Goal: Information Seeking & Learning: Learn about a topic

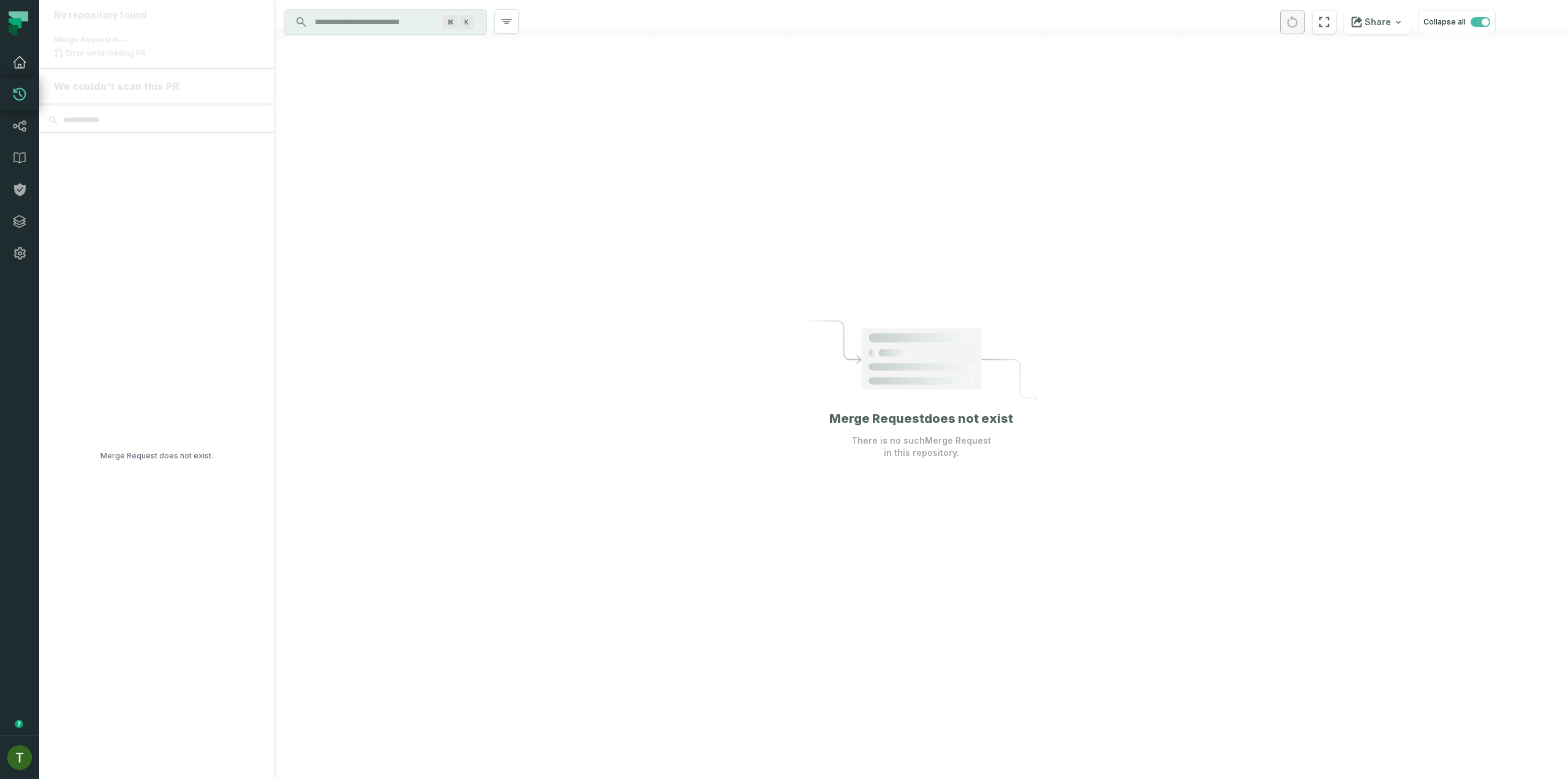
click at [6, 54] on link "Dashboard" at bounding box center [19, 62] width 39 height 32
click at [14, 58] on icon at bounding box center [19, 62] width 15 height 15
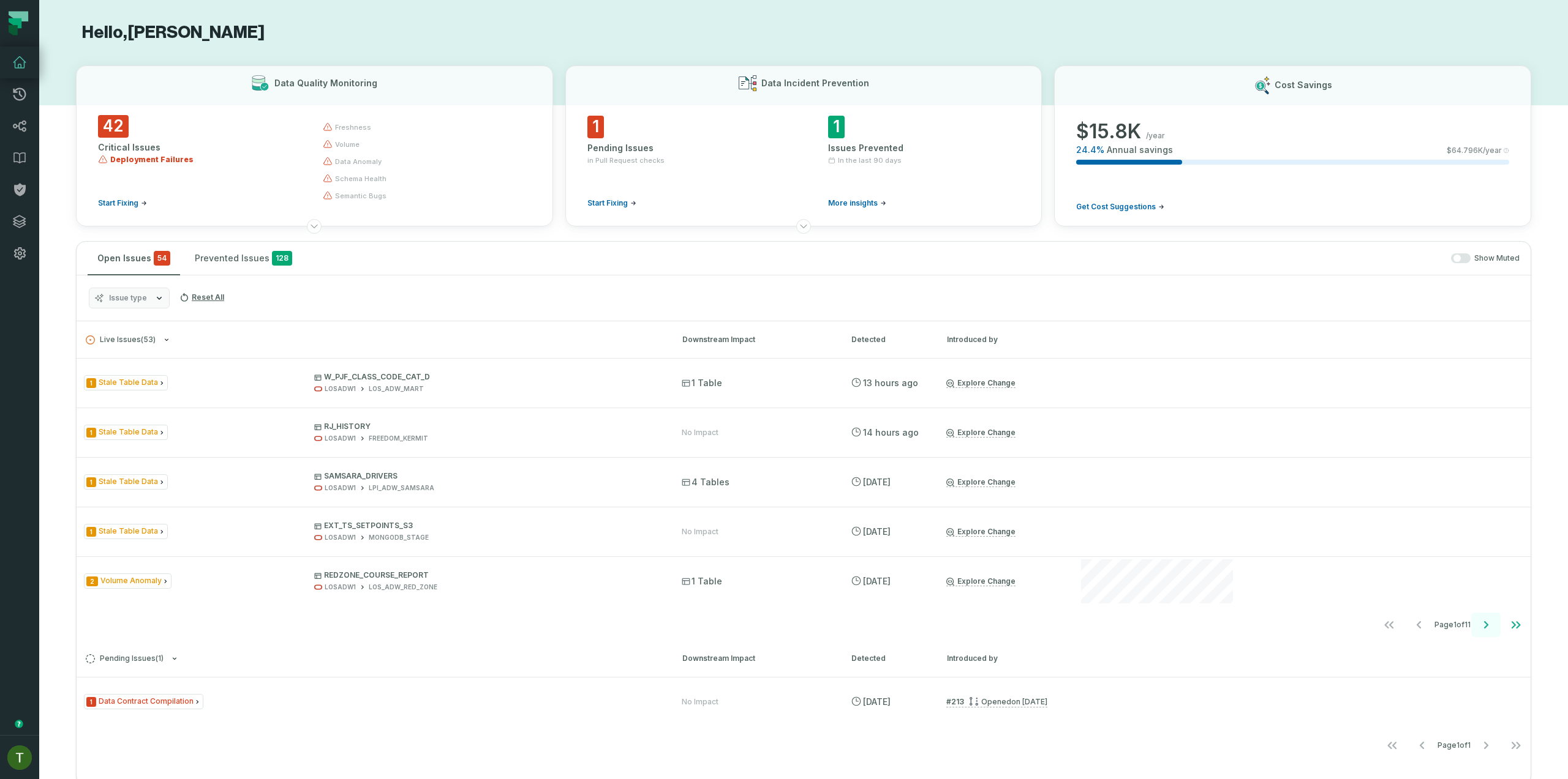
click at [1478, 619] on icon "Go to next page" at bounding box center [1485, 625] width 15 height 15
click at [1405, 633] on button "Go to previous page" at bounding box center [1417, 625] width 29 height 24
click at [1380, 626] on icon "Go to first page" at bounding box center [1387, 625] width 15 height 15
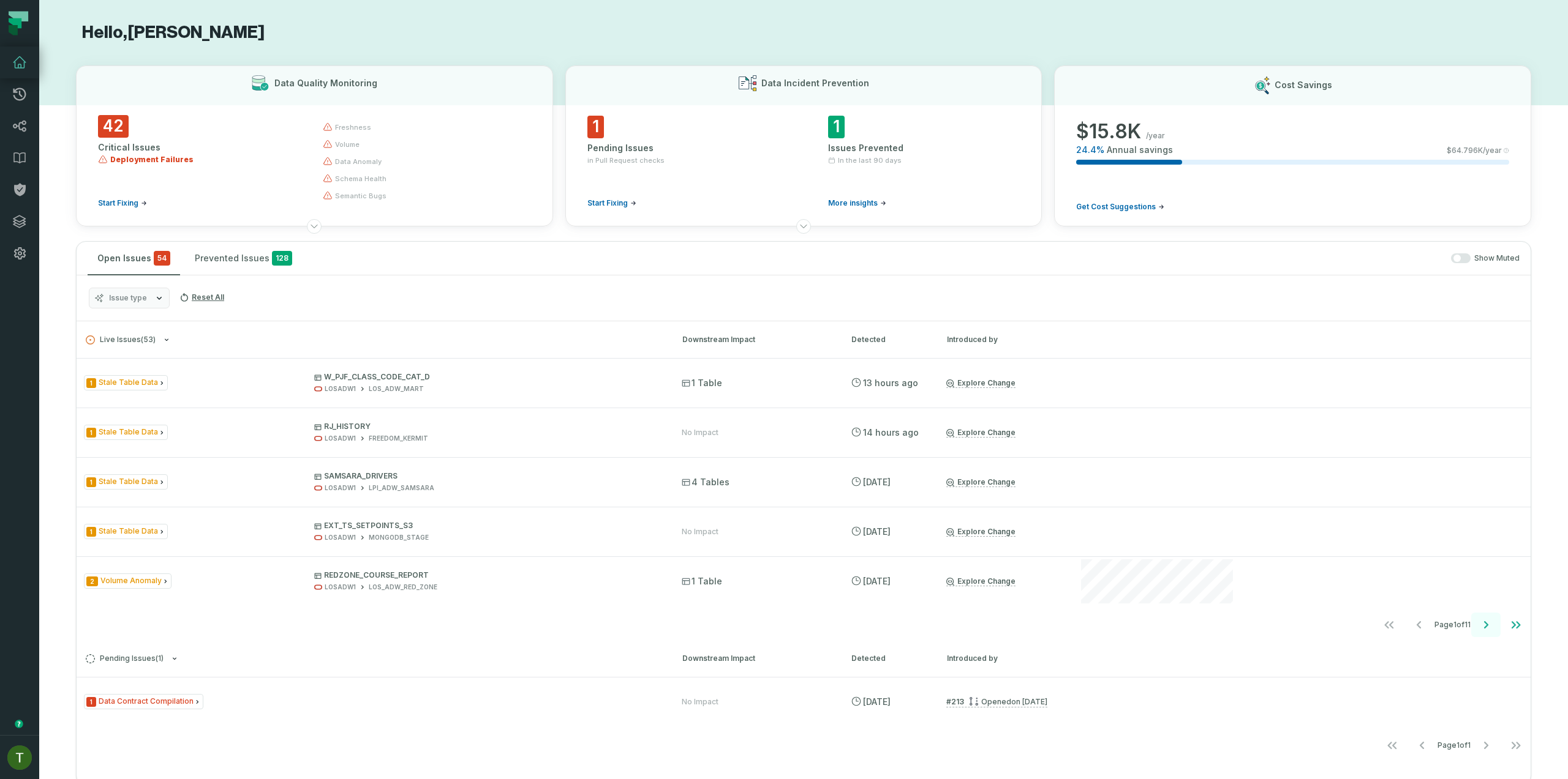
click at [1483, 634] on button "Go to next page" at bounding box center [1486, 625] width 29 height 24
click at [1481, 633] on button "Go to next page" at bounding box center [1486, 625] width 29 height 24
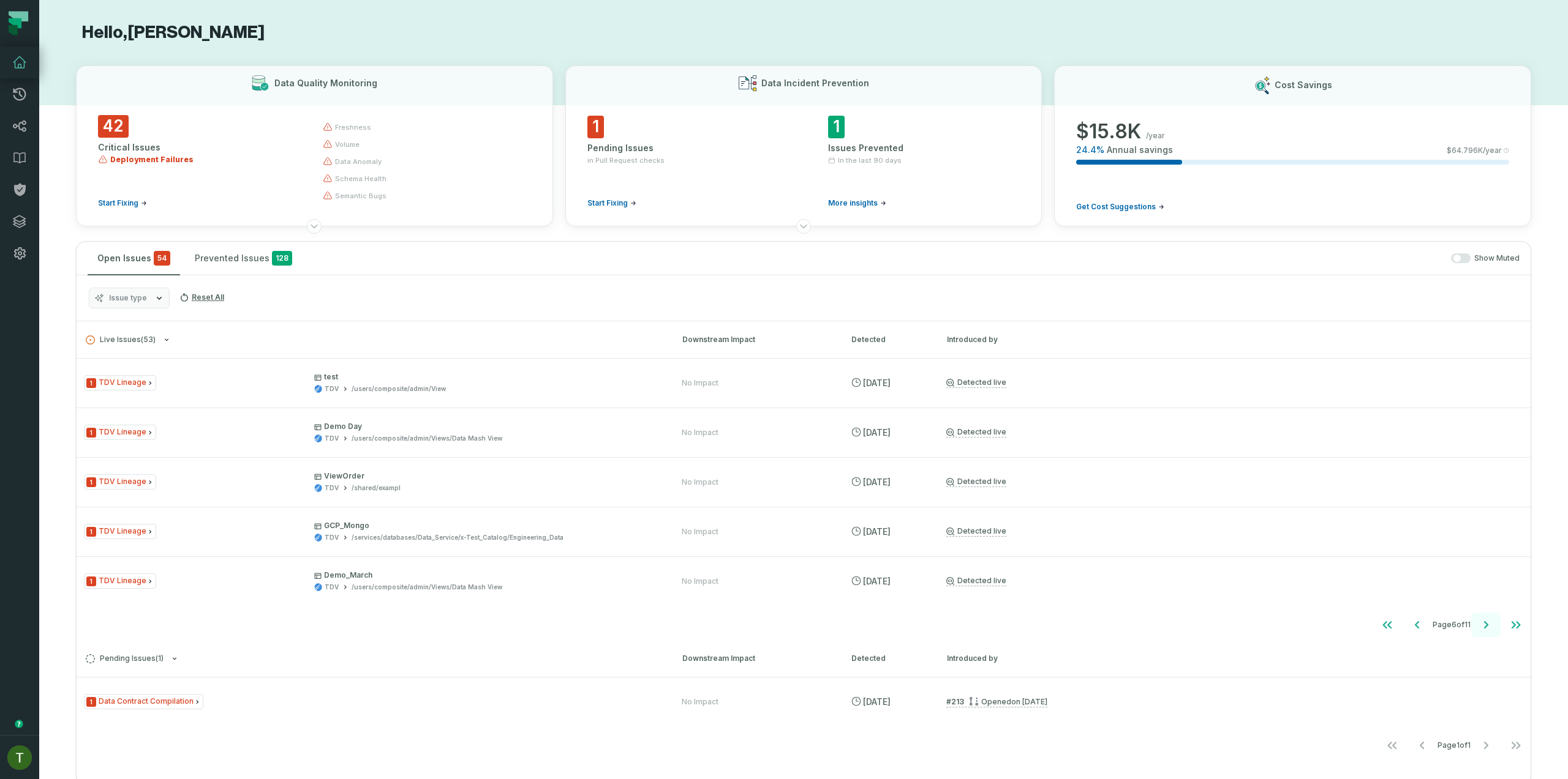
click at [1481, 633] on button "Go to next page" at bounding box center [1486, 625] width 29 height 24
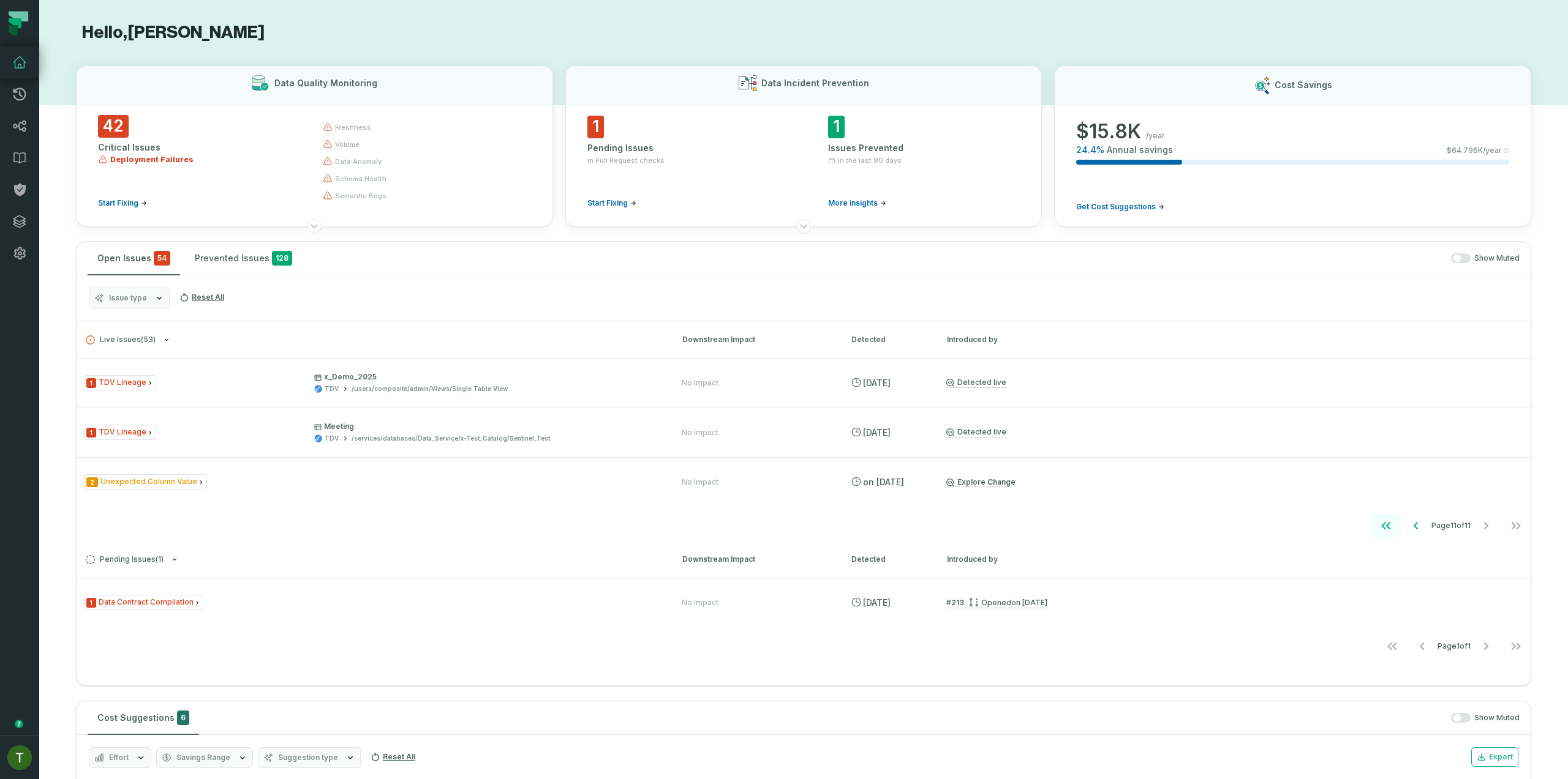
click at [1385, 521] on button "Go to first page" at bounding box center [1386, 526] width 29 height 24
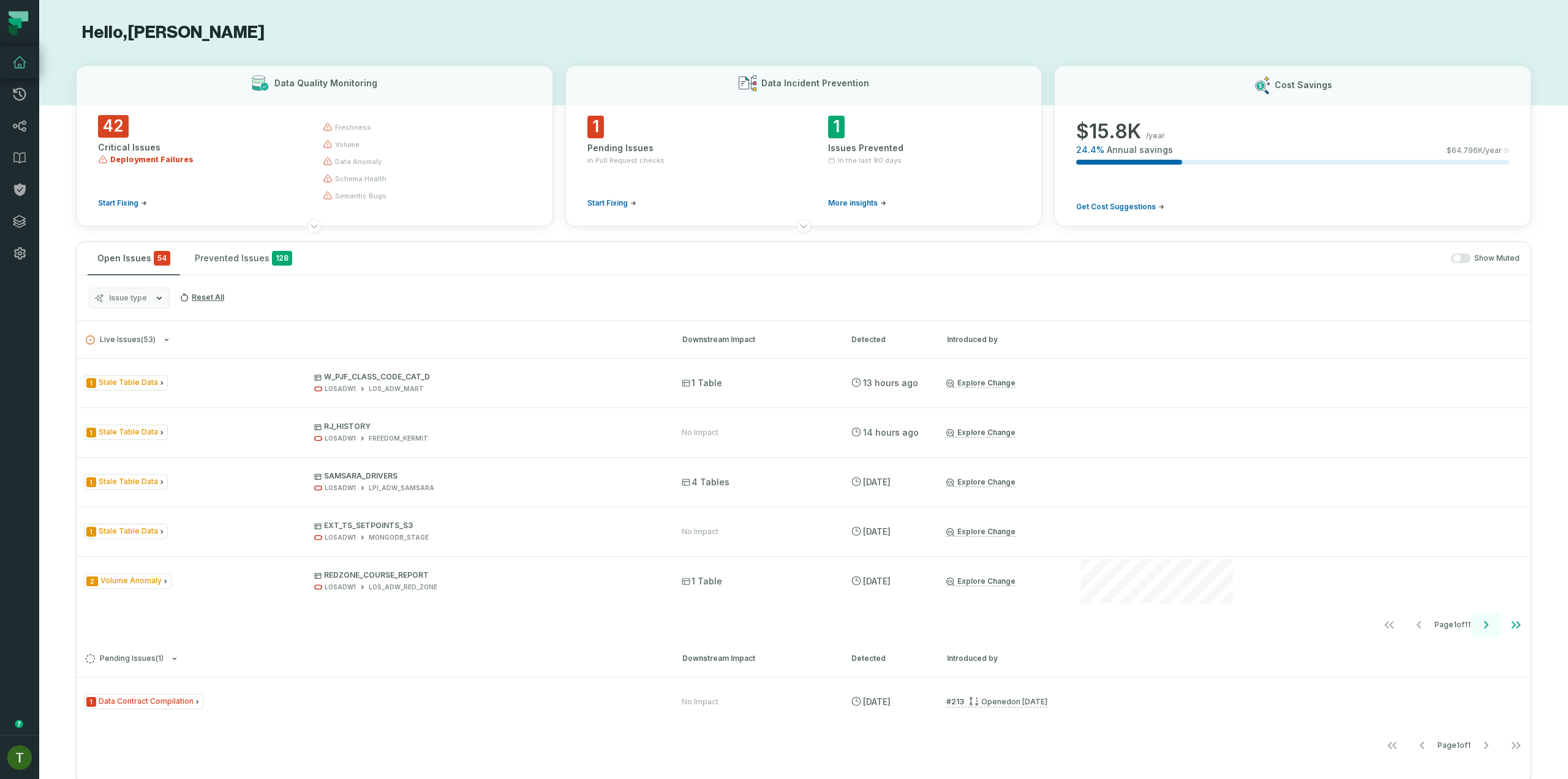
click at [1483, 627] on button "Go to next page" at bounding box center [1486, 625] width 29 height 24
click at [1477, 616] on button "Go to next page" at bounding box center [1486, 625] width 29 height 24
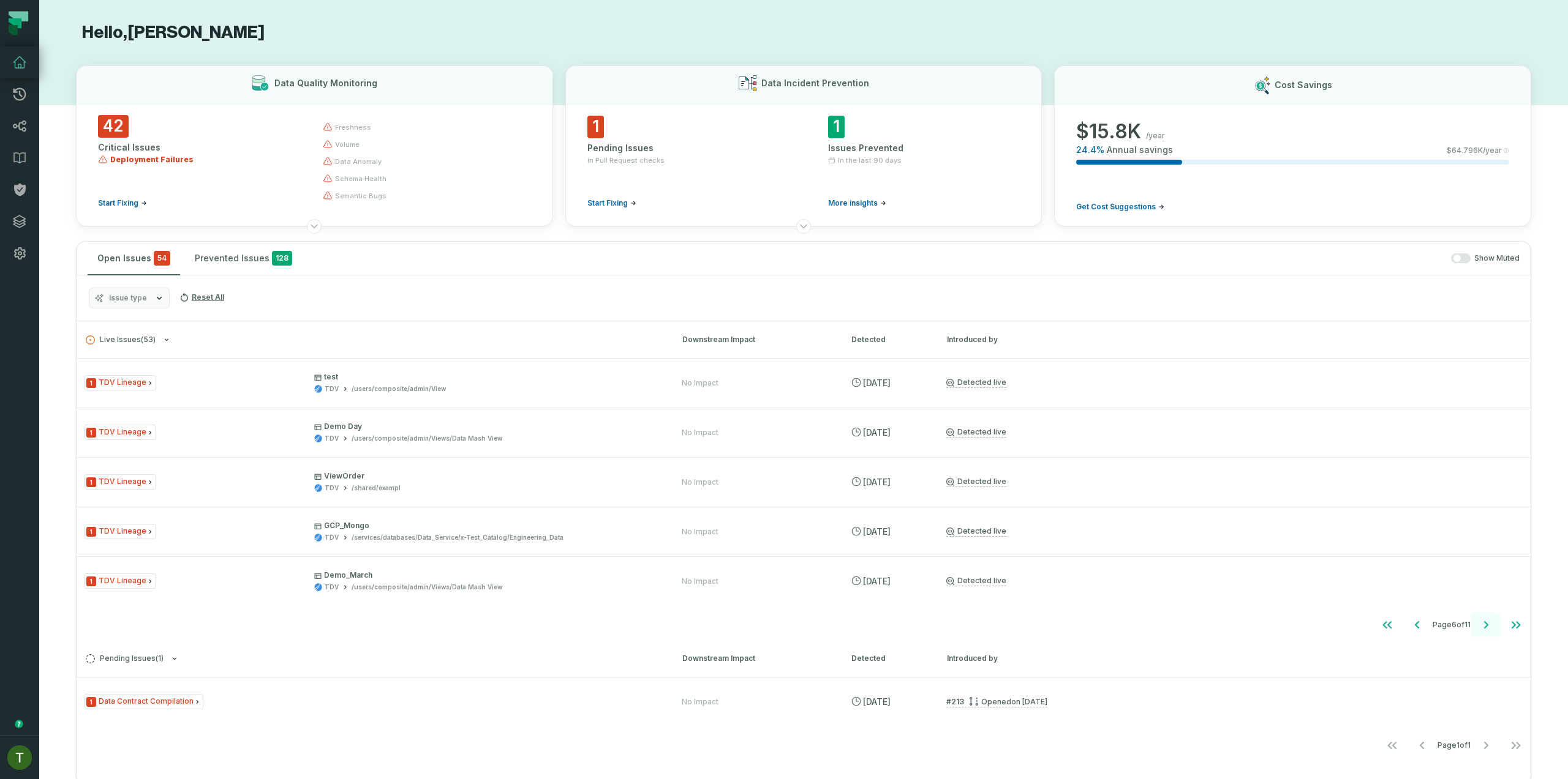
click at [1476, 616] on button "Go to next page" at bounding box center [1486, 625] width 29 height 24
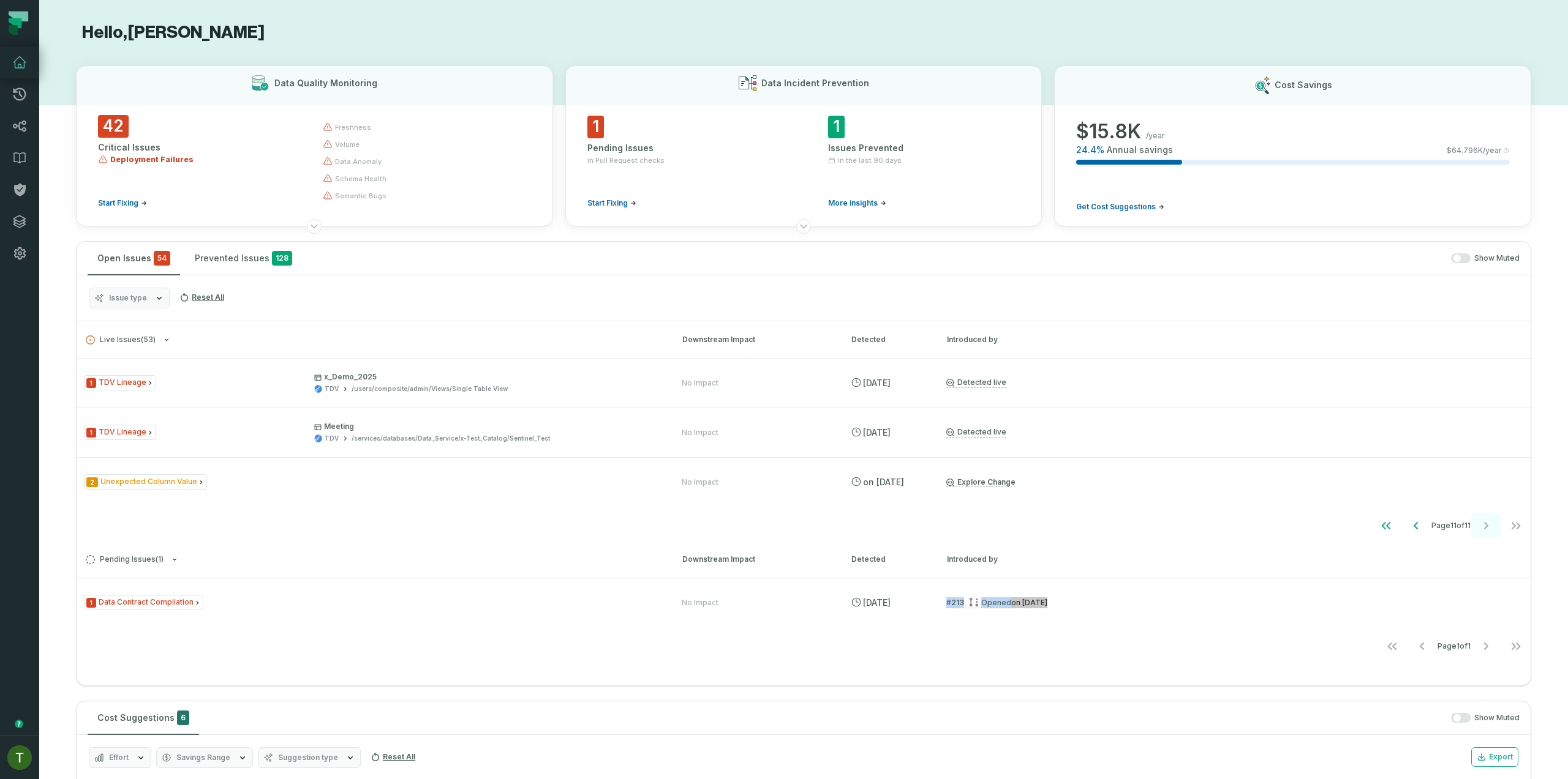
click at [1476, 616] on div "1 Data Contract Compilation No Impact [DATE] 5:56:25 PM # 213 Opened [DATE] 10:…" at bounding box center [803, 602] width 1454 height 49
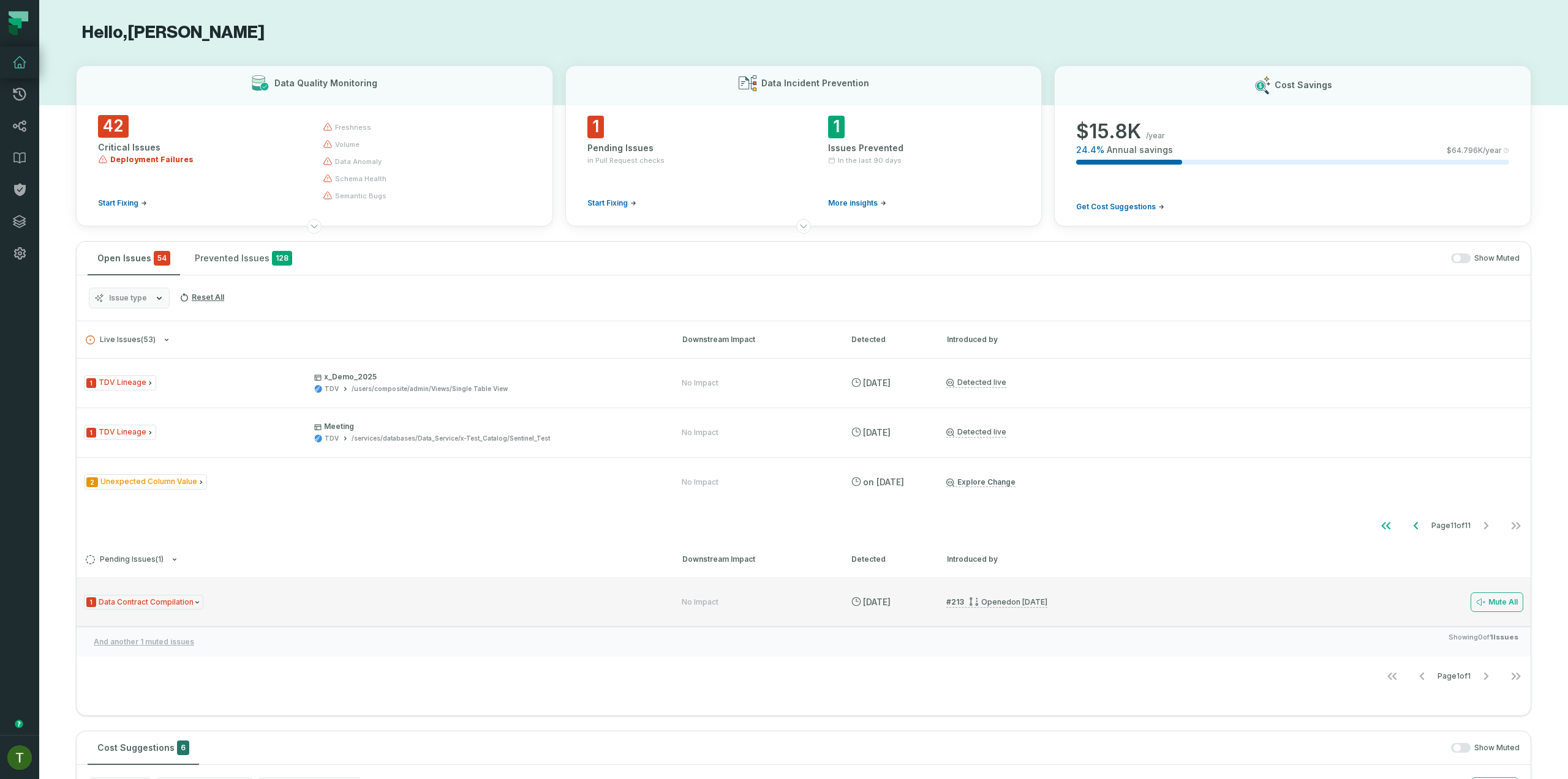
click at [1439, 593] on div "1 Data Contract Compilation No Impact [DATE] 5:56:25 PM # 213 Opened [DATE] 10:…" at bounding box center [803, 602] width 1454 height 49
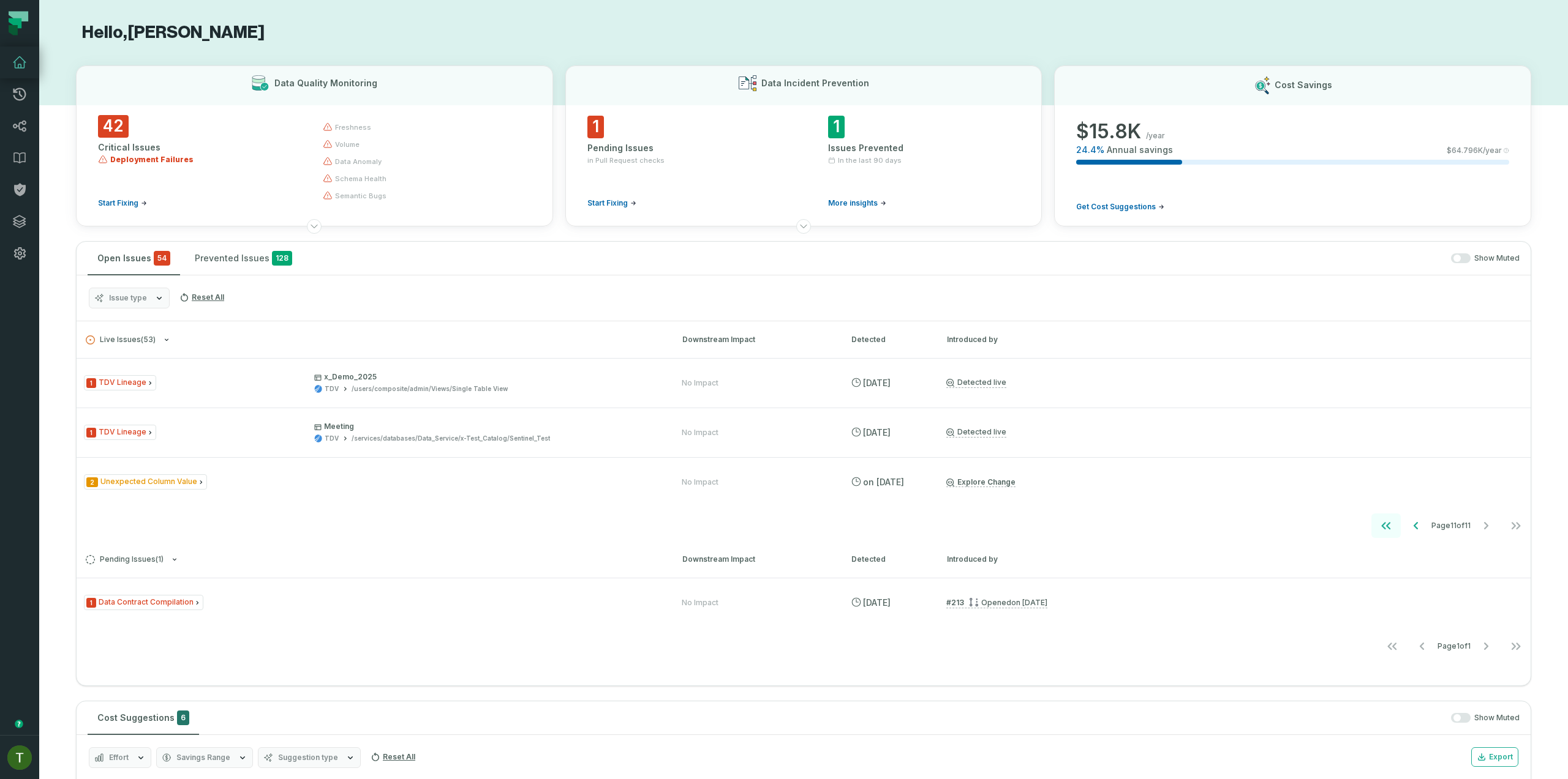
click at [1371, 528] on button "Go to first page" at bounding box center [1386, 526] width 29 height 24
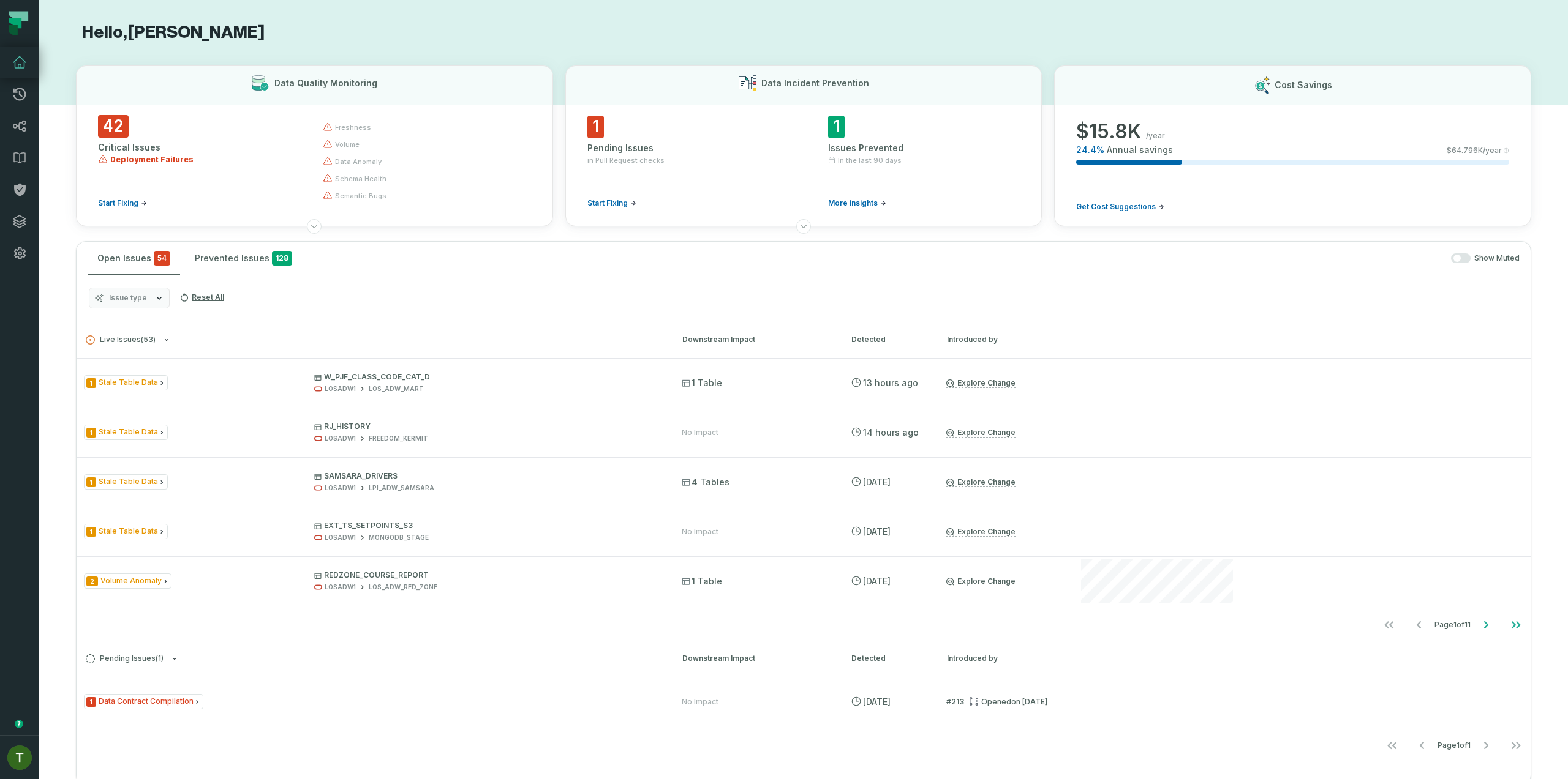
click at [1451, 261] on button "button" at bounding box center [1461, 258] width 19 height 10
click at [1501, 616] on button "Go to last page" at bounding box center [1516, 625] width 29 height 24
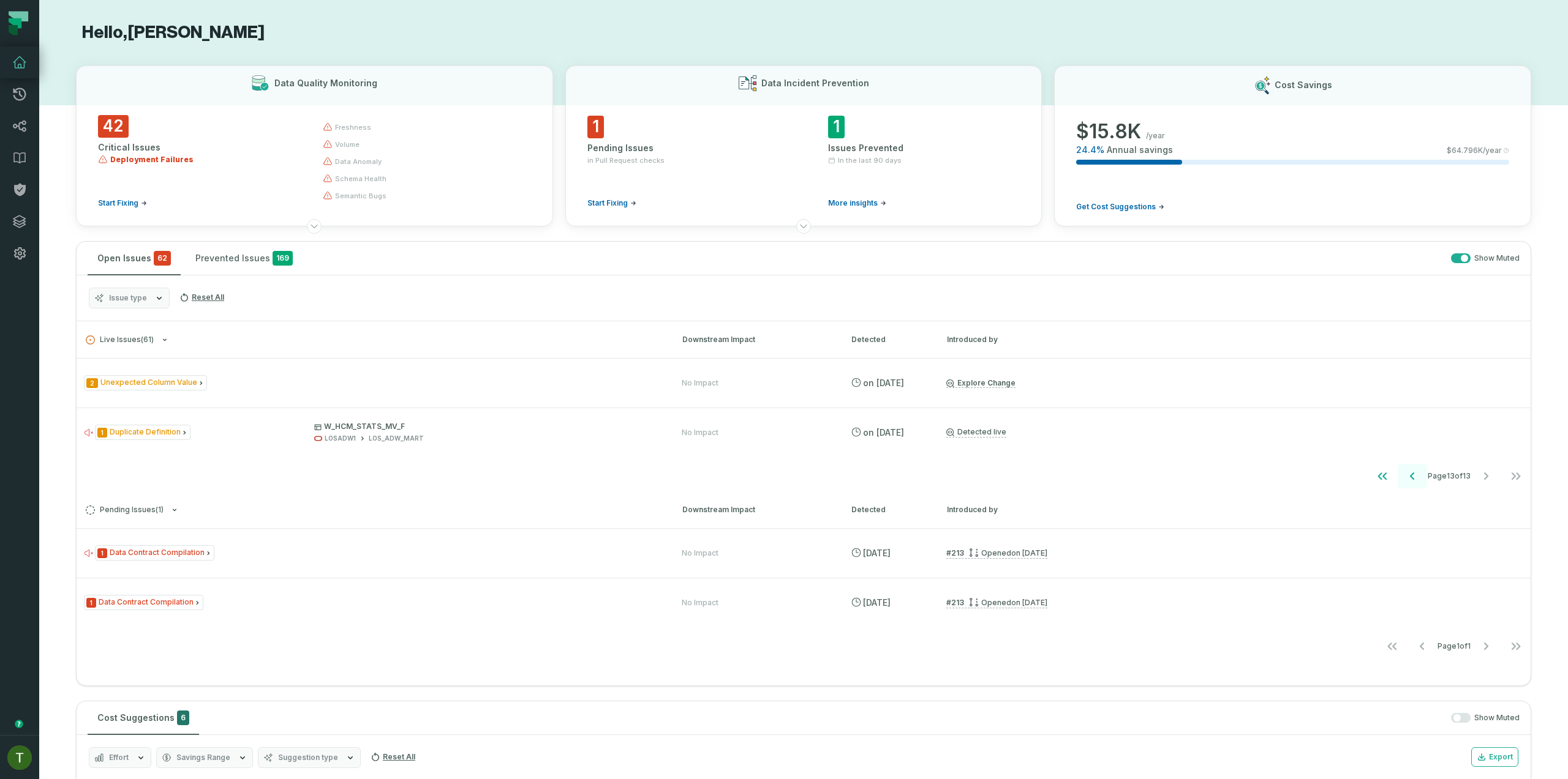
click at [1405, 478] on icon "Go to previous page" at bounding box center [1412, 476] width 15 height 15
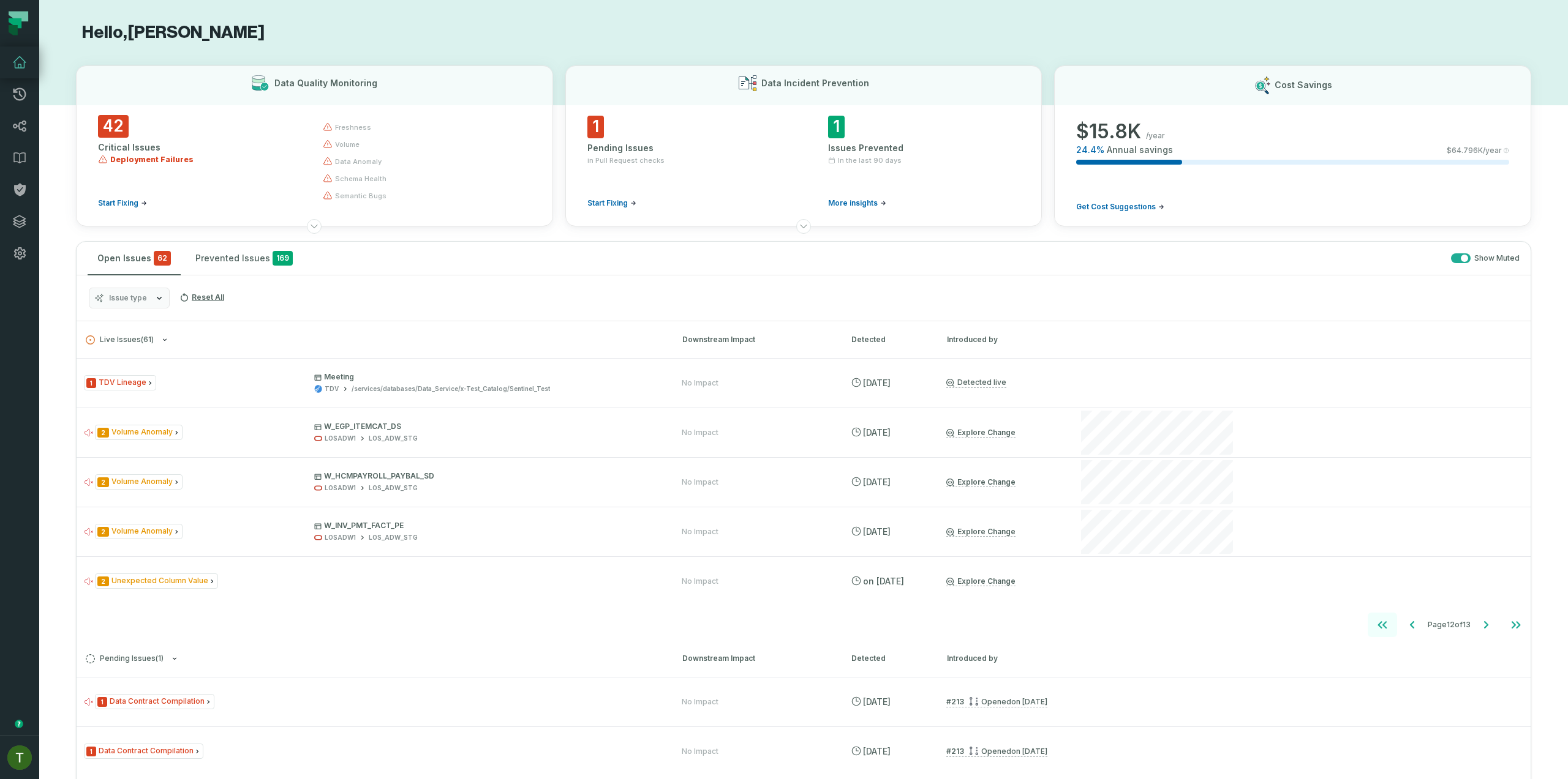
click at [1378, 634] on button "Go to first page" at bounding box center [1383, 625] width 29 height 24
click at [157, 281] on div "Issue type Reset All" at bounding box center [803, 299] width 1454 height 46
click at [154, 287] on div "Issue type Reset All" at bounding box center [803, 299] width 1454 height 46
click at [153, 292] on button "Issue type" at bounding box center [129, 298] width 81 height 21
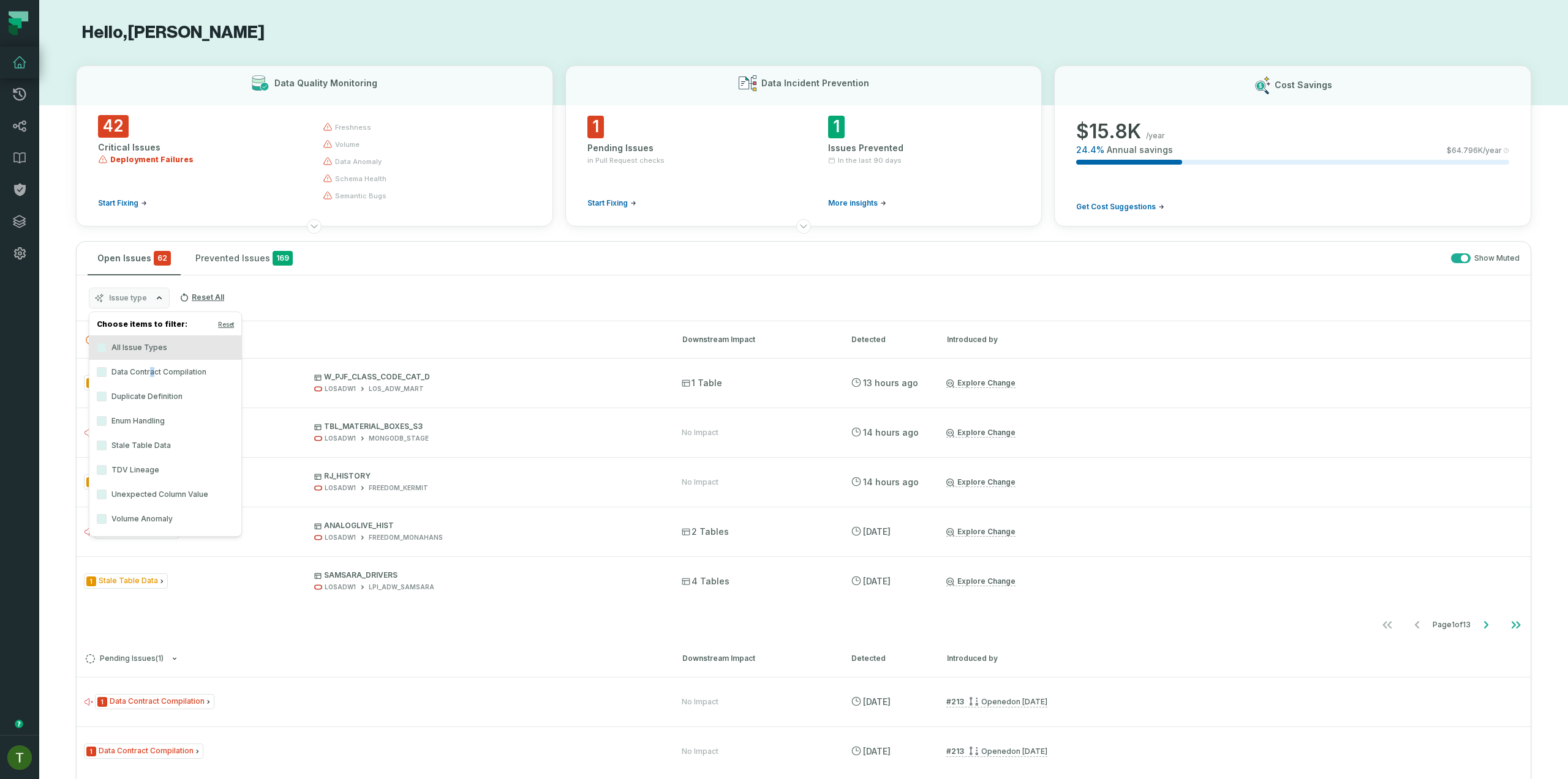
click at [151, 370] on label "Data Contract Compilation" at bounding box center [165, 371] width 152 height 24
click at [215, 370] on label "Data Contract Compilation" at bounding box center [165, 371] width 152 height 24
click at [106, 370] on button "Data Contract Compilation" at bounding box center [101, 372] width 10 height 10
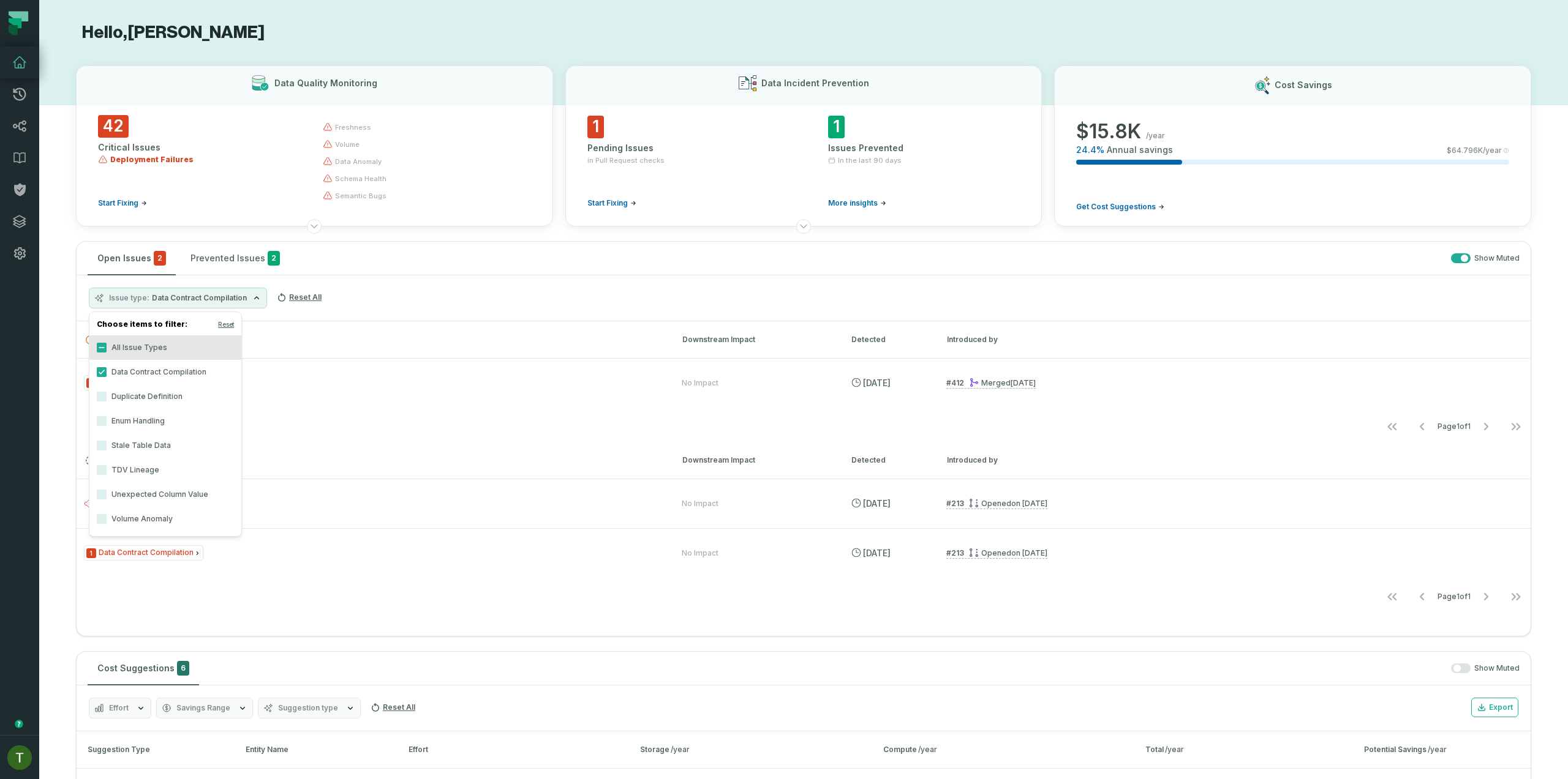
click at [374, 295] on div "Issue type Data Contract Compilation Reset All" at bounding box center [803, 299] width 1454 height 46
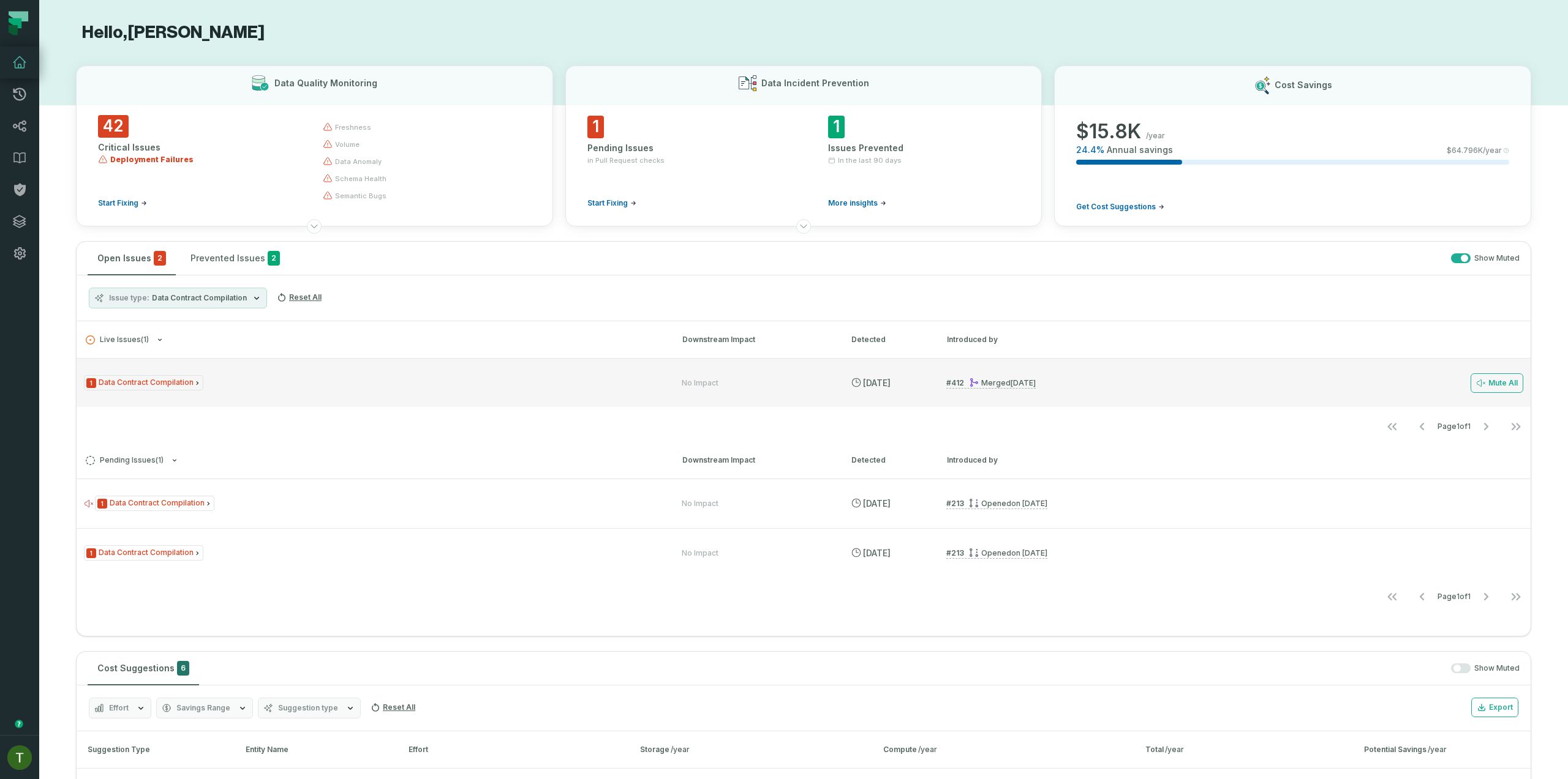
drag, startPoint x: 331, startPoint y: 344, endPoint x: 320, endPoint y: 374, distance: 32.0
click at [331, 344] on h3 "Live Issues ( 1 ) Downstream Impact Detected Introduced by" at bounding box center [803, 340] width 1454 height 37
click at [320, 374] on div "1 Data Contract Compilation No Impact [DATE] 1:01:42 AM # 412 Merged [DATE] 12:…" at bounding box center [803, 383] width 1454 height 49
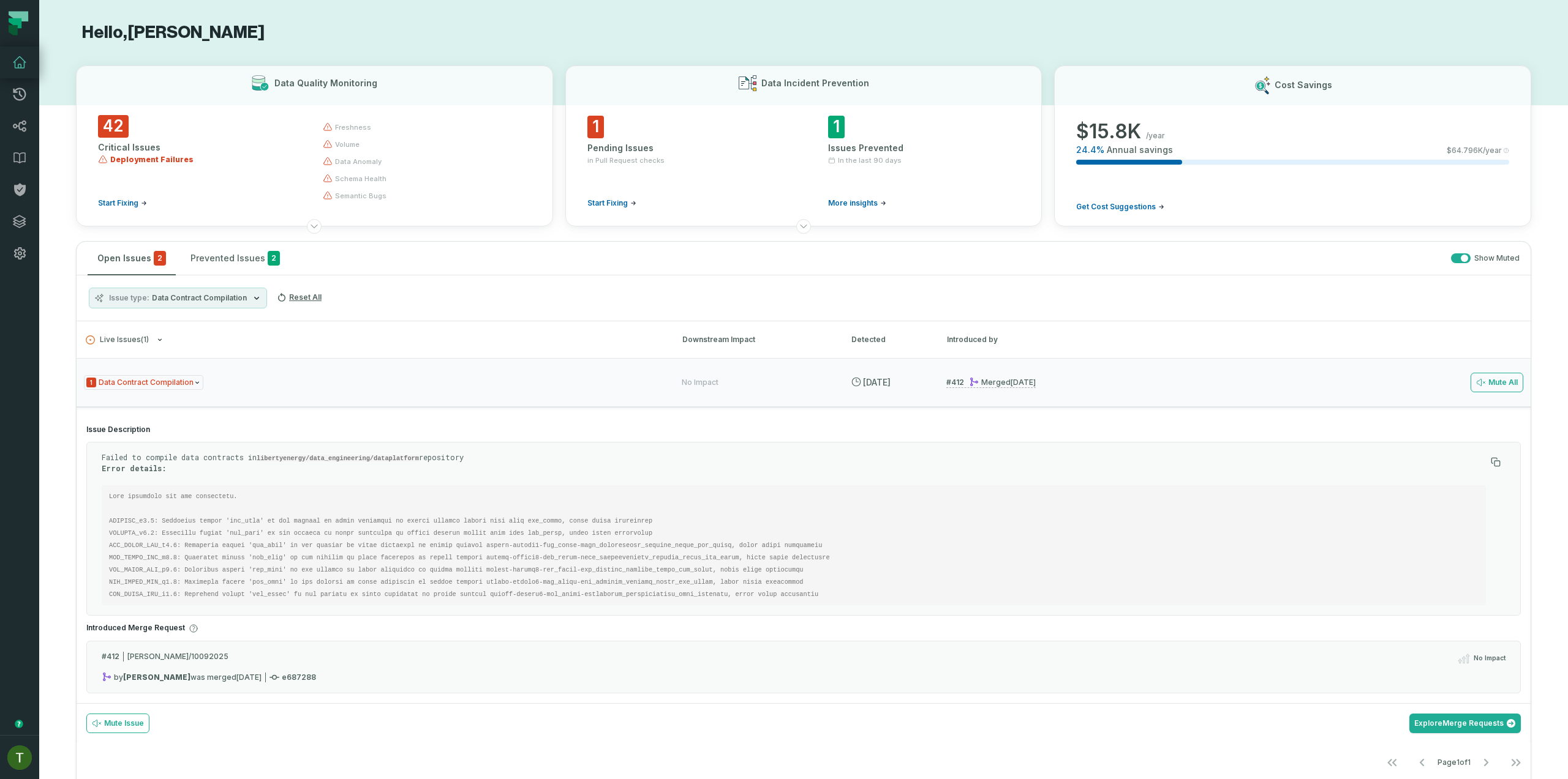
click at [243, 521] on code at bounding box center [473, 546] width 728 height 106
copy code "num_rows"
drag, startPoint x: 566, startPoint y: 519, endPoint x: 465, endPoint y: 518, distance: 101.0
click at [465, 518] on code at bounding box center [473, 546] width 728 height 106
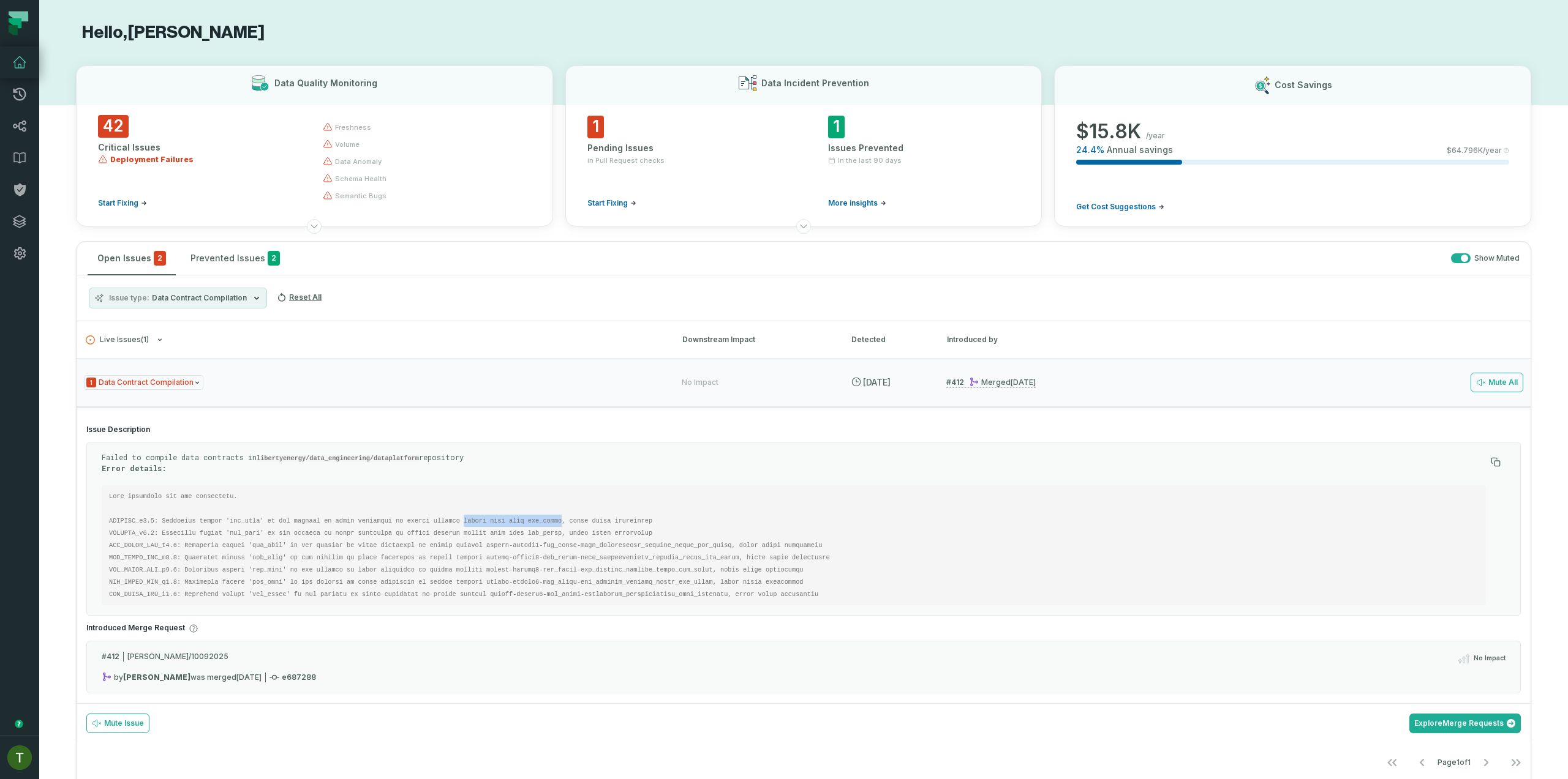
copy code "master data frac row_count"
